Goal: Book appointment/travel/reservation

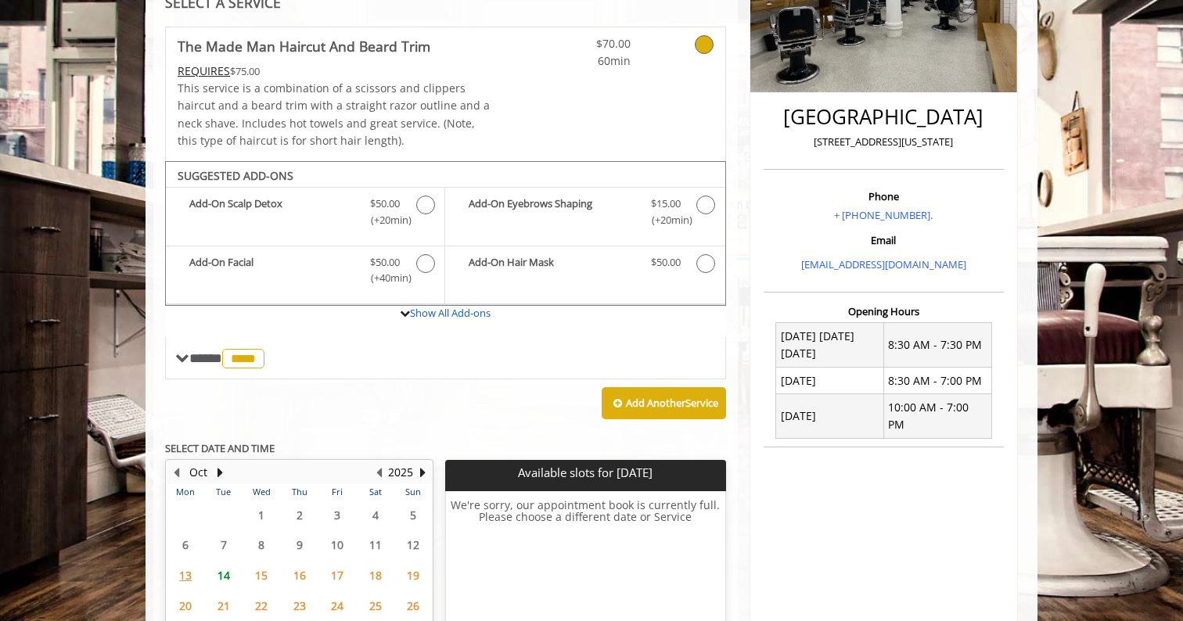
scroll to position [445, 0]
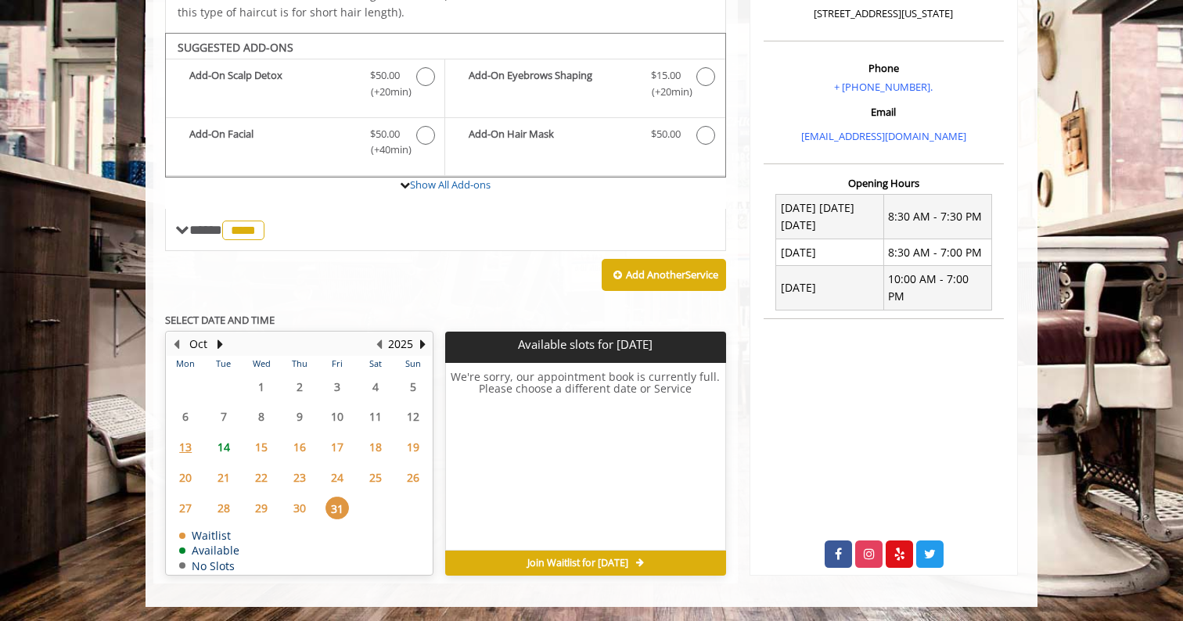
click at [341, 449] on span "17" at bounding box center [336, 447] width 23 height 23
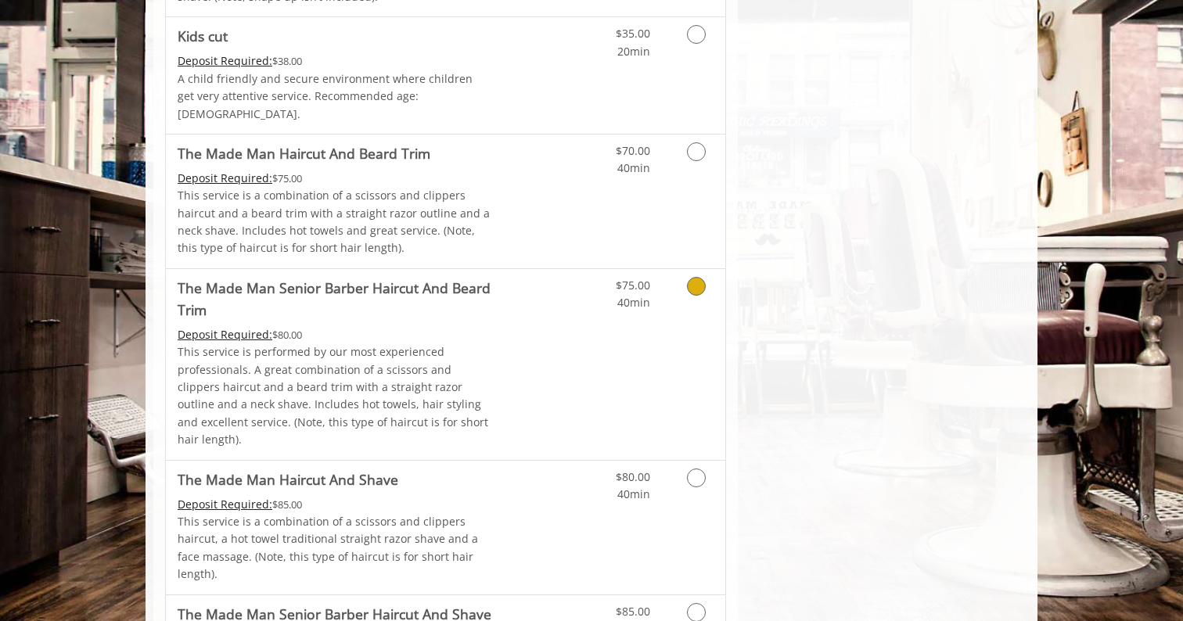
scroll to position [1082, 0]
click at [565, 178] on link "Discounted Price" at bounding box center [538, 202] width 93 height 134
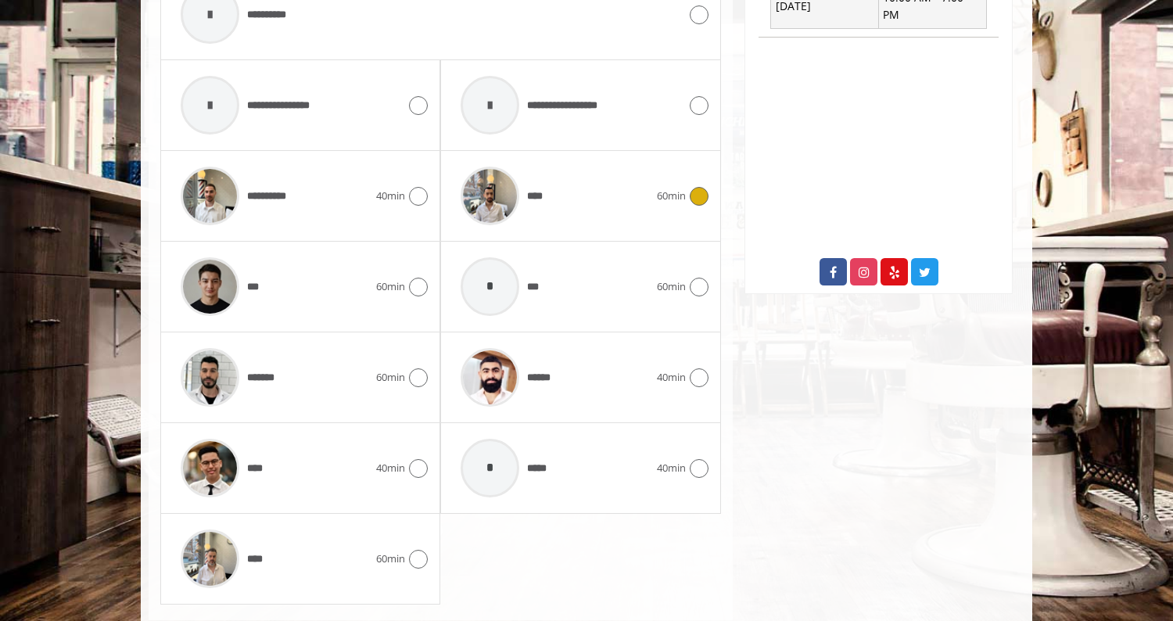
scroll to position [736, 0]
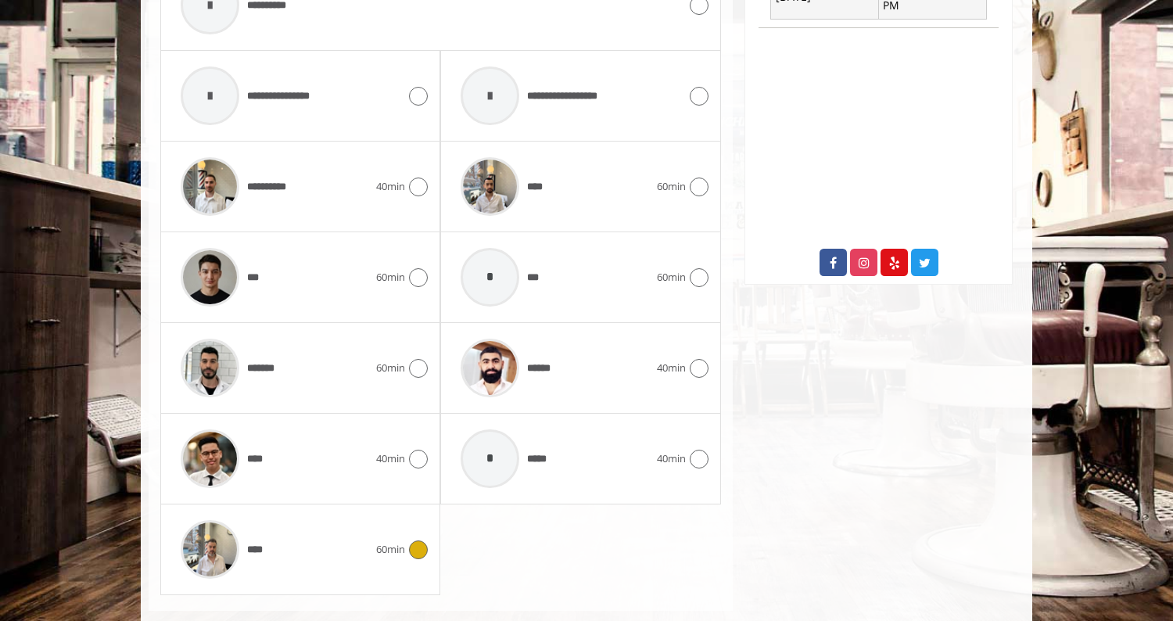
click at [382, 562] on div "**** 60min" at bounding box center [300, 549] width 255 height 74
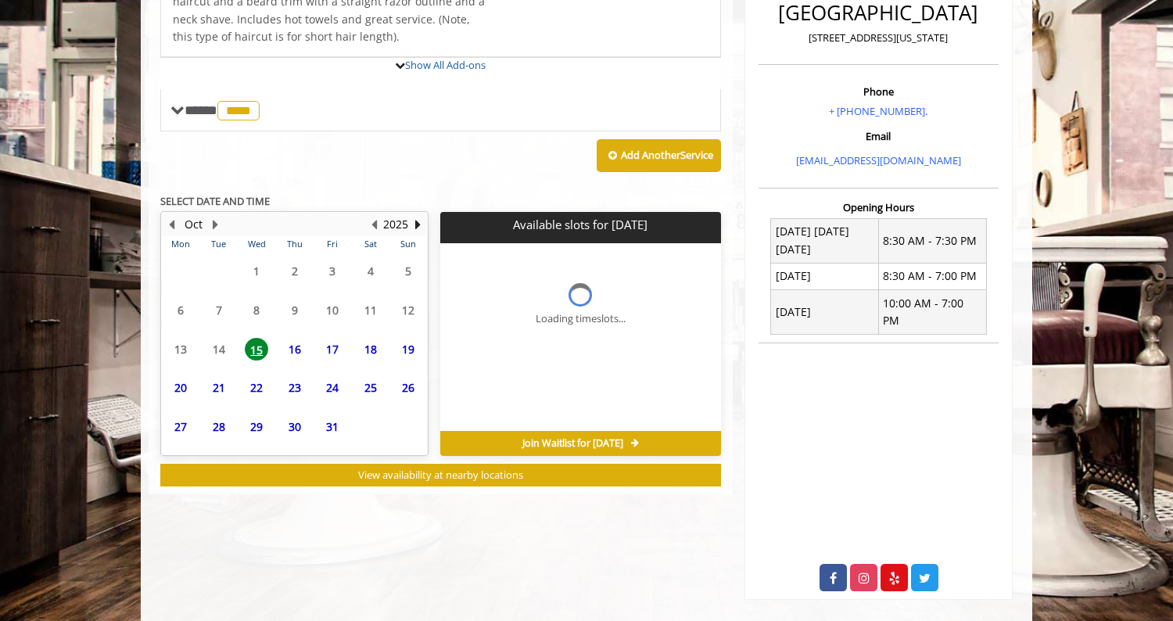
scroll to position [476, 0]
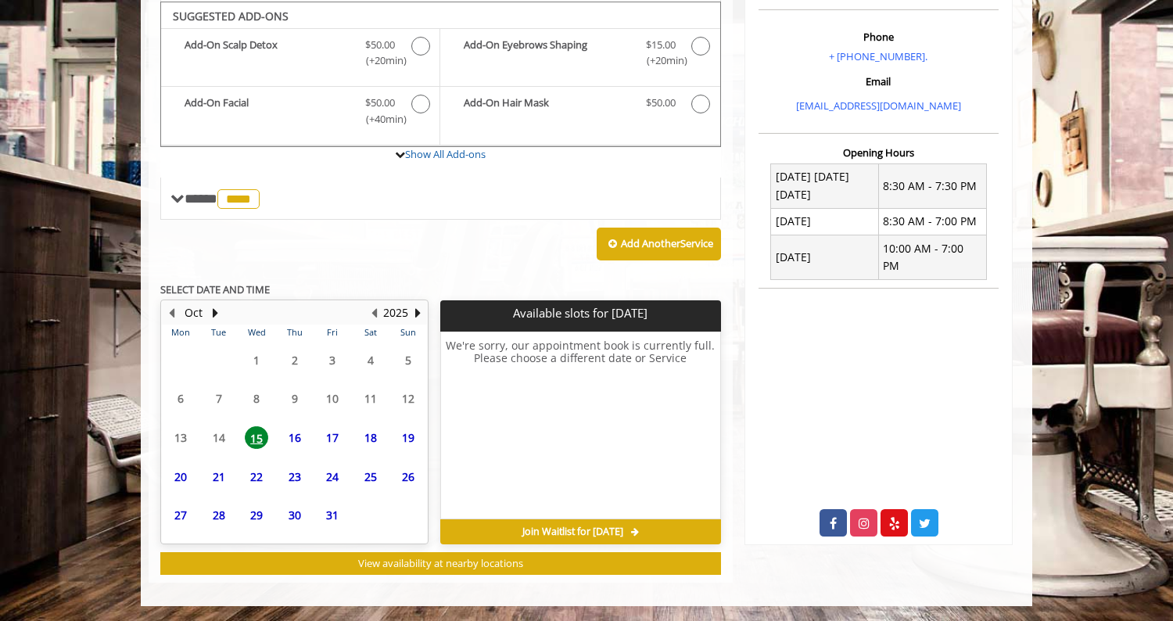
click at [339, 443] on span "17" at bounding box center [332, 437] width 23 height 23
click at [335, 472] on span "24" at bounding box center [332, 476] width 23 height 23
click at [332, 520] on span "31" at bounding box center [332, 515] width 23 height 23
click at [415, 312] on button "Next Year" at bounding box center [417, 312] width 13 height 17
click at [335, 355] on span "2" at bounding box center [332, 360] width 23 height 23
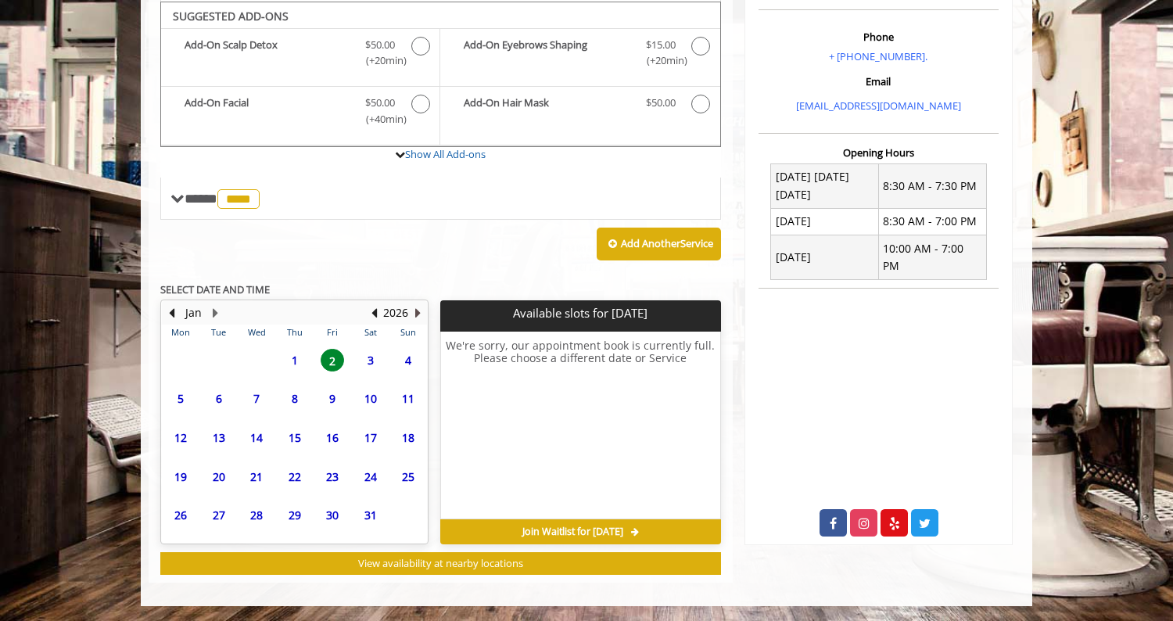
click at [421, 317] on button "Next Year" at bounding box center [417, 312] width 13 height 17
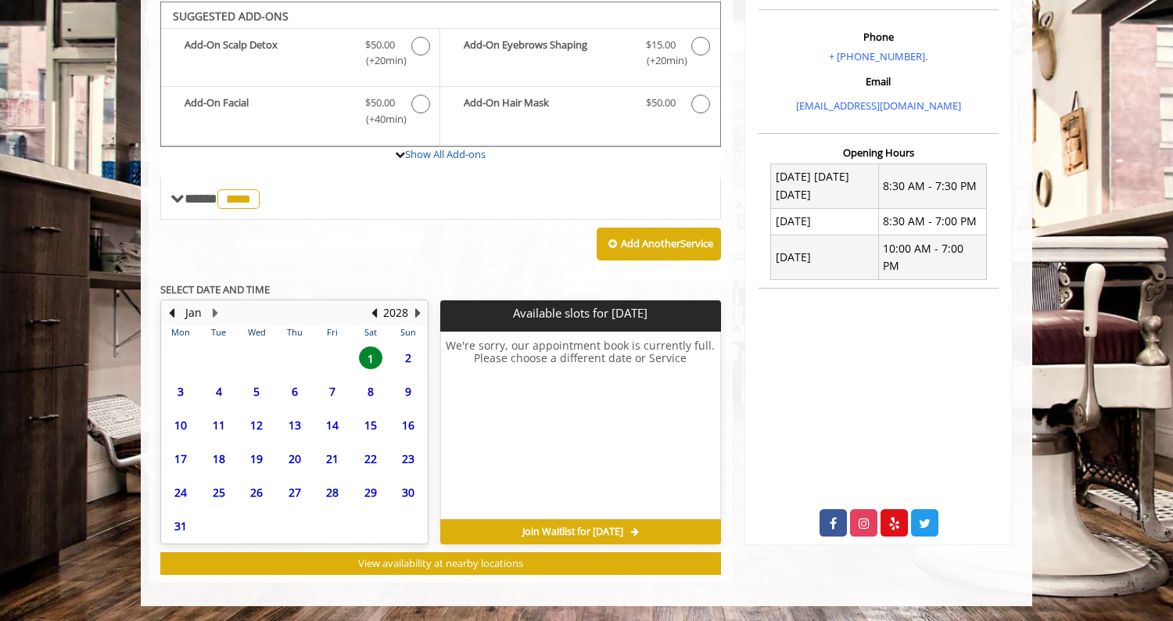
click at [421, 316] on button "Next Year" at bounding box center [417, 312] width 13 height 17
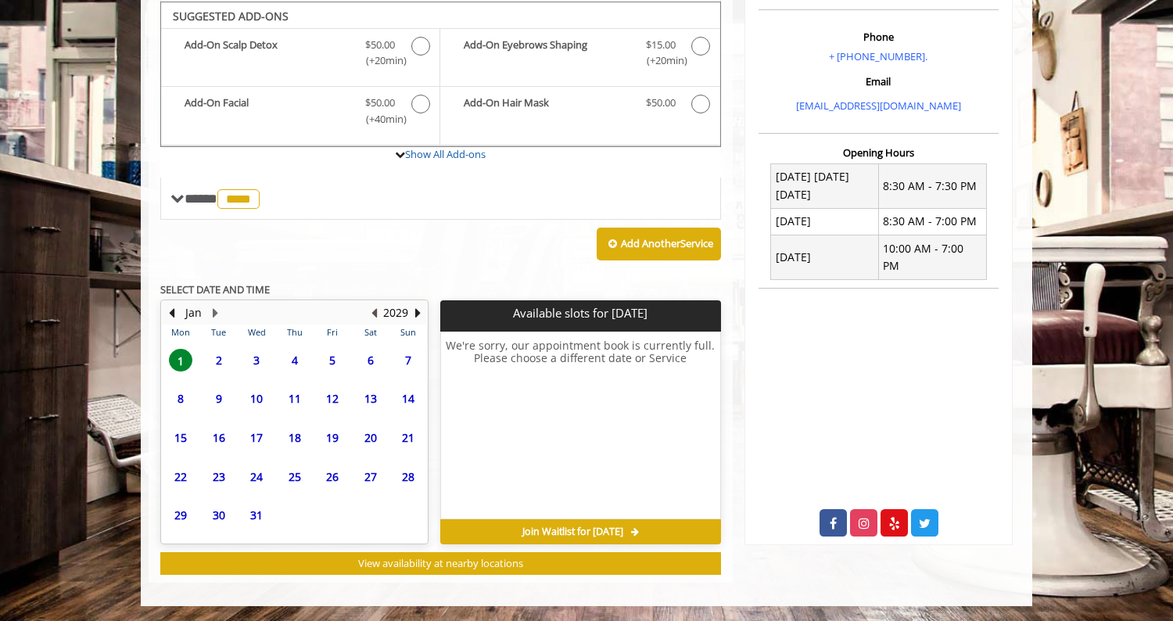
click at [374, 314] on button "Previous Year" at bounding box center [374, 312] width 13 height 17
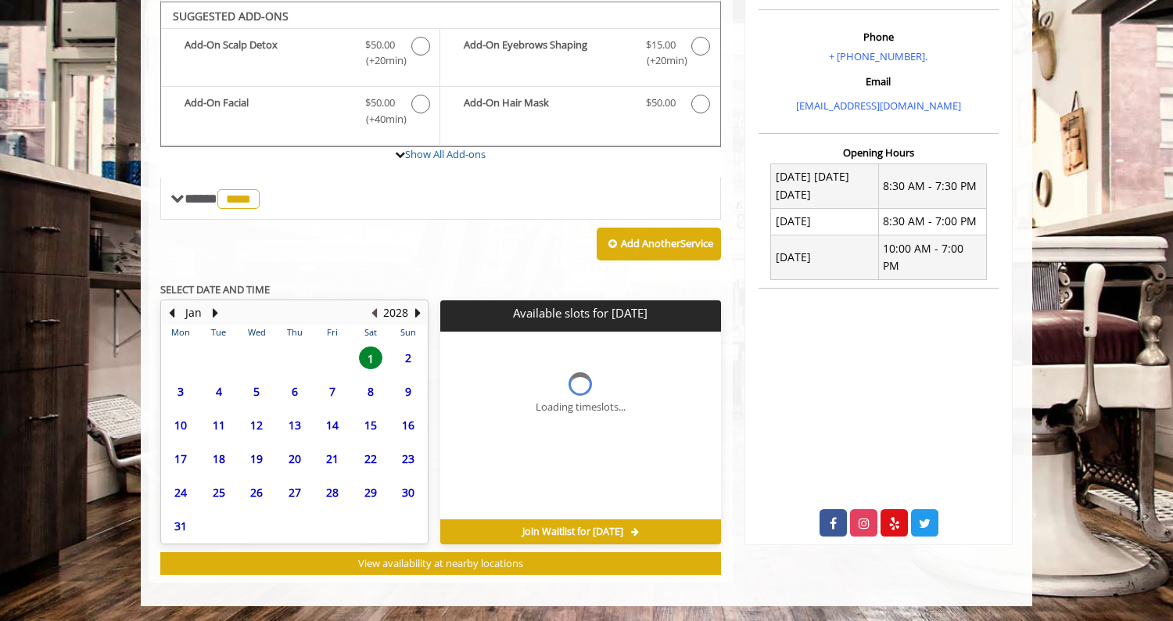
click at [374, 314] on button "Previous Year" at bounding box center [374, 312] width 13 height 17
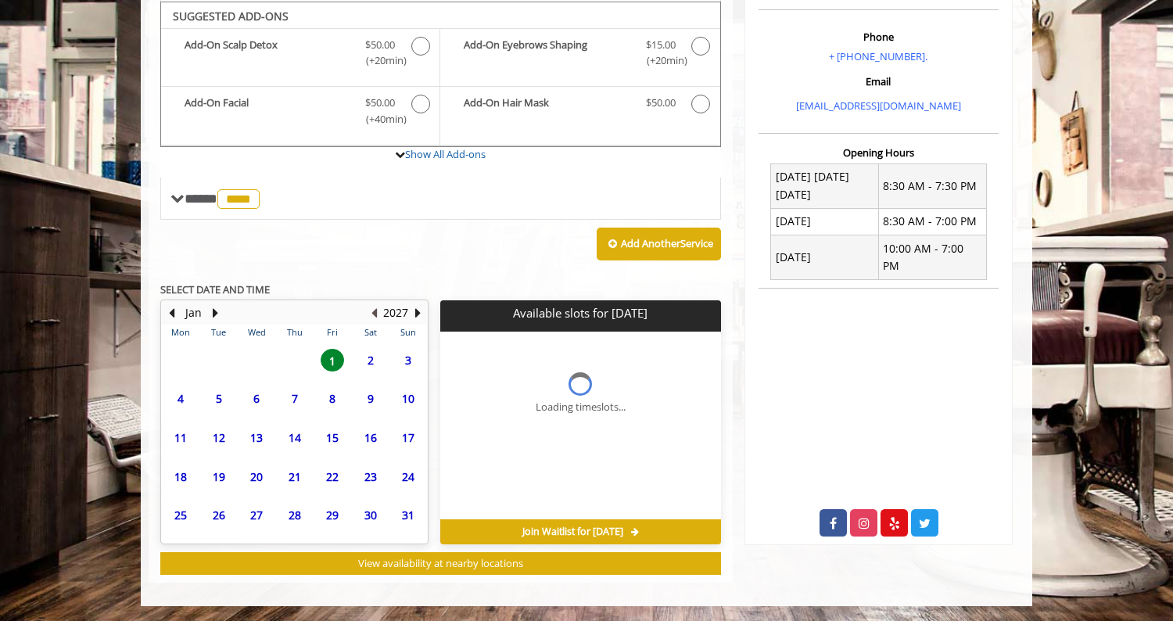
click at [374, 314] on button "Previous Year" at bounding box center [374, 312] width 13 height 17
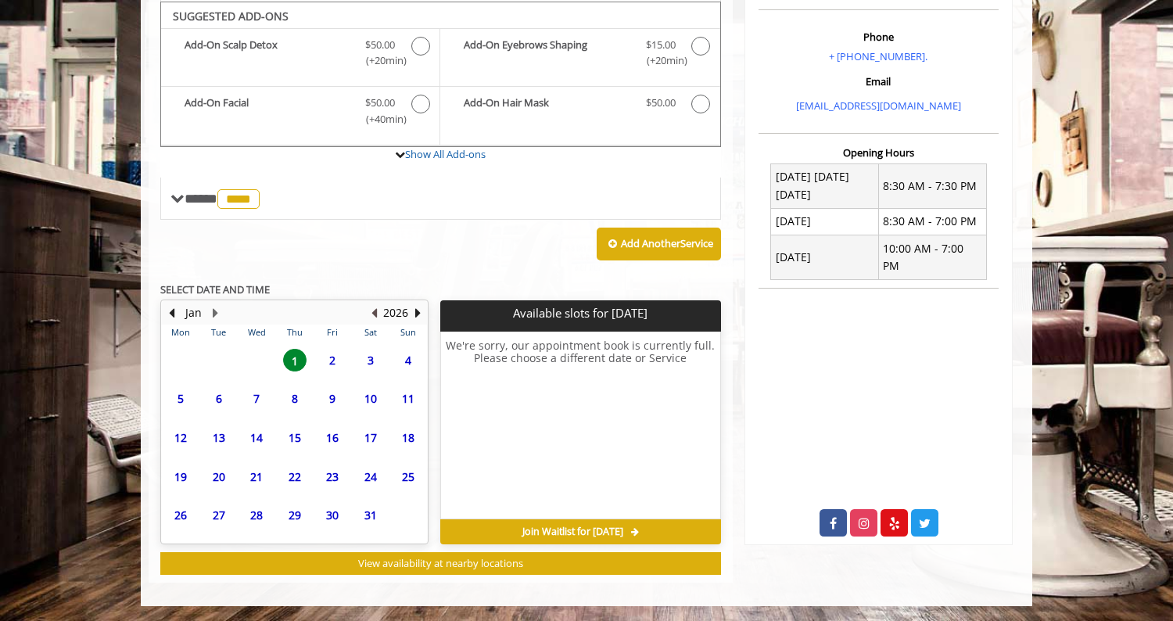
click at [374, 314] on button "Previous Year" at bounding box center [374, 312] width 13 height 17
click at [214, 312] on button "Next Month" at bounding box center [215, 312] width 13 height 17
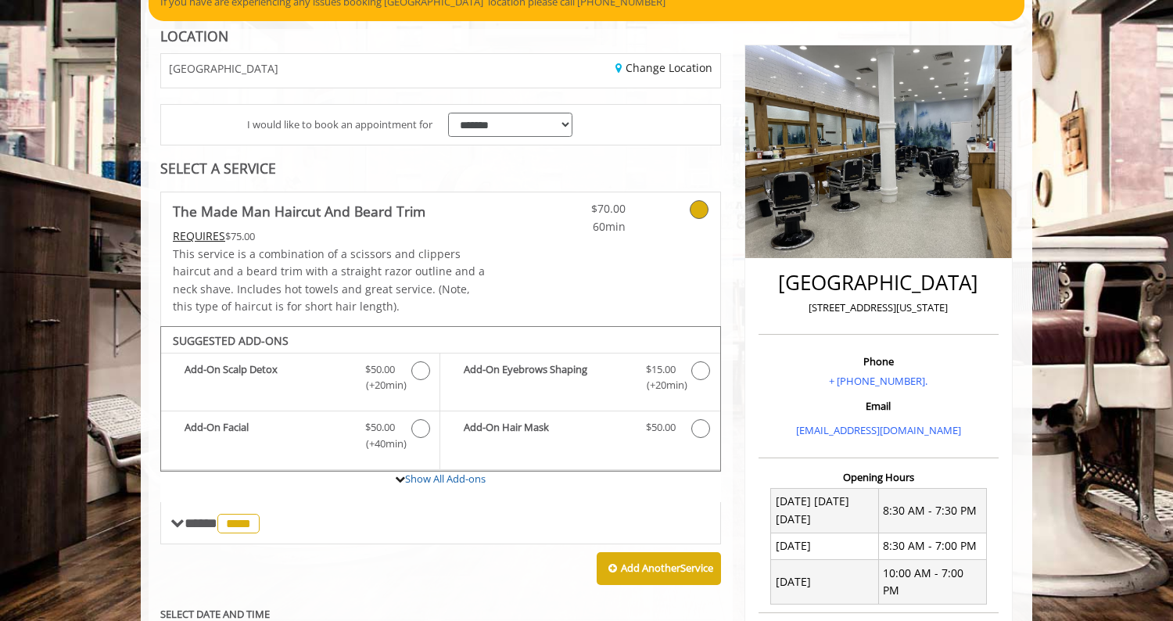
scroll to position [167, 0]
